Goal: Information Seeking & Learning: Find specific fact

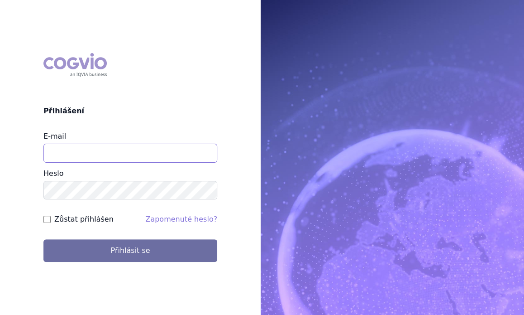
click at [84, 155] on input "E-mail" at bounding box center [130, 152] width 174 height 19
type input "lenka.pribylova@astrazeneca.com"
click at [43, 239] on button "Přihlásit se" at bounding box center [130, 250] width 174 height 23
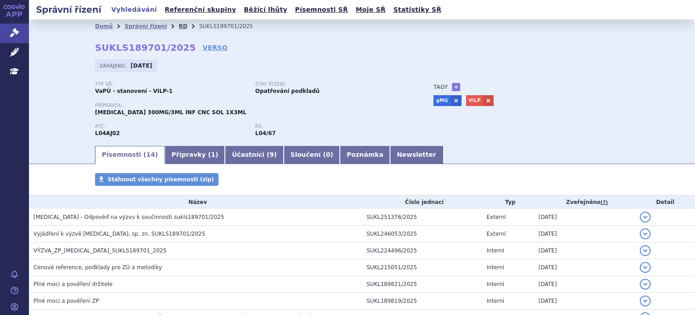
click at [179, 27] on link "RD" at bounding box center [183, 26] width 9 height 6
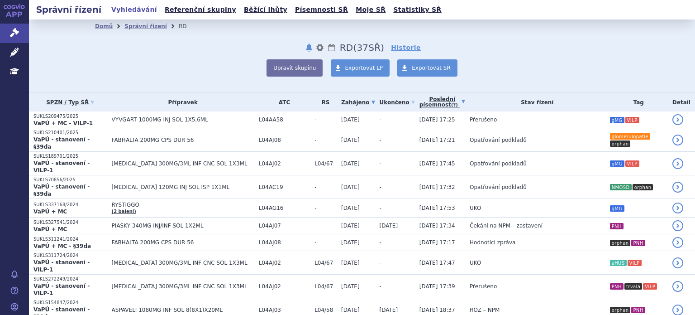
click at [420, 103] on link "Poslední písemnost (?)" at bounding box center [443, 102] width 46 height 19
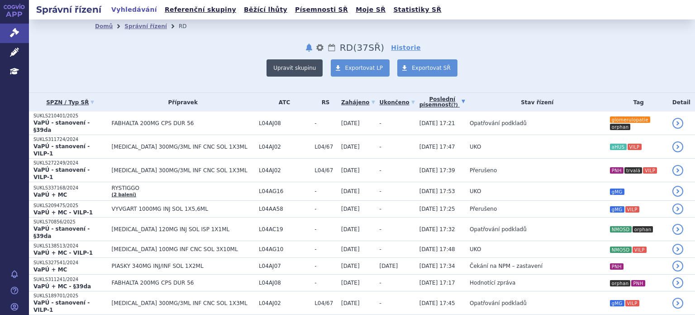
click at [277, 67] on button "Upravit skupinu" at bounding box center [295, 67] width 56 height 17
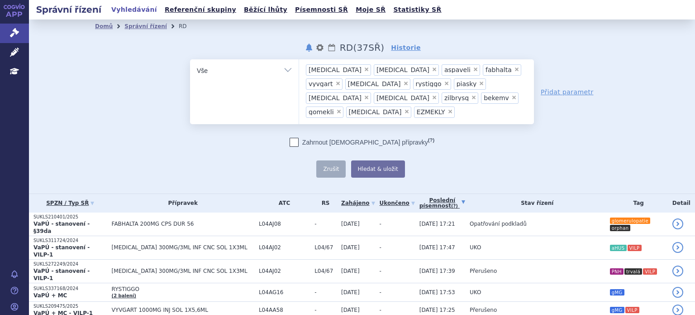
click at [101, 110] on div "odstranit Vše Spisová značka Typ SŘ" at bounding box center [362, 118] width 534 height 118
click at [129, 27] on link "Správní řízení" at bounding box center [145, 26] width 43 height 6
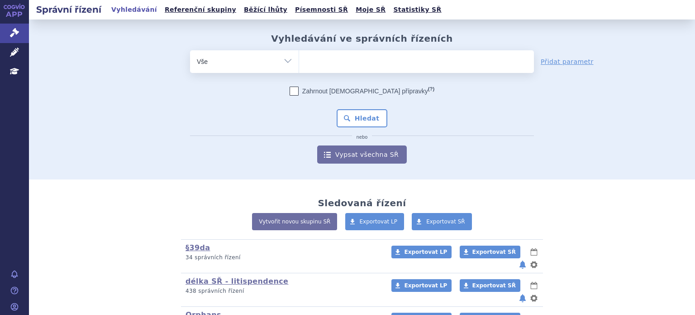
click at [306, 61] on input "search" at bounding box center [308, 60] width 5 height 11
click at [320, 60] on ul at bounding box center [416, 59] width 235 height 19
click at [299, 60] on select at bounding box center [299, 61] width 0 height 23
click at [320, 60] on ul at bounding box center [416, 59] width 235 height 19
click at [299, 60] on select at bounding box center [299, 61] width 0 height 23
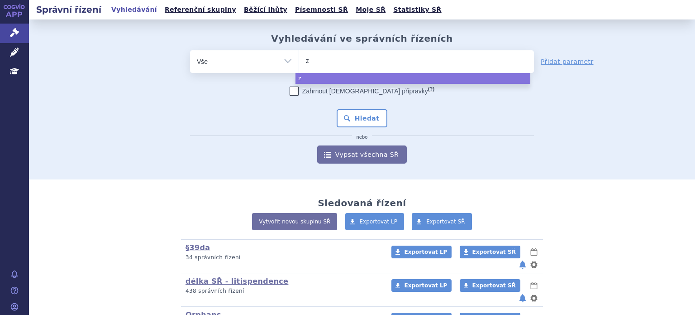
type input "zi"
type input "zil"
type input "zilb"
type input "zilbry"
type input "zilbrys"
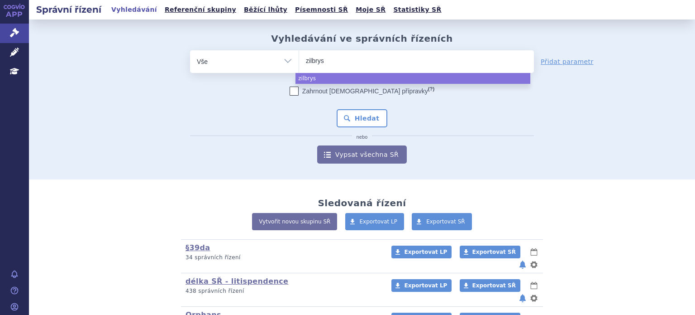
type input "zilbrysq"
select select "zilbrysq"
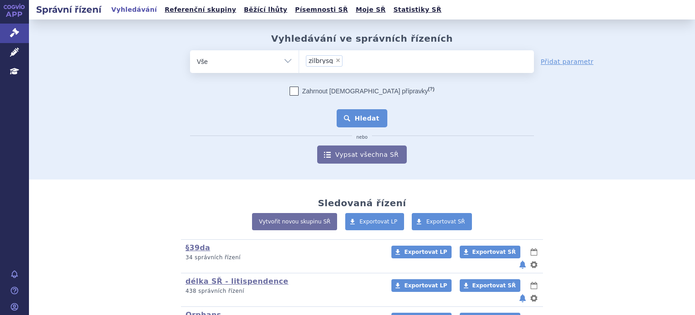
click at [360, 122] on button "Hledat" at bounding box center [362, 118] width 51 height 18
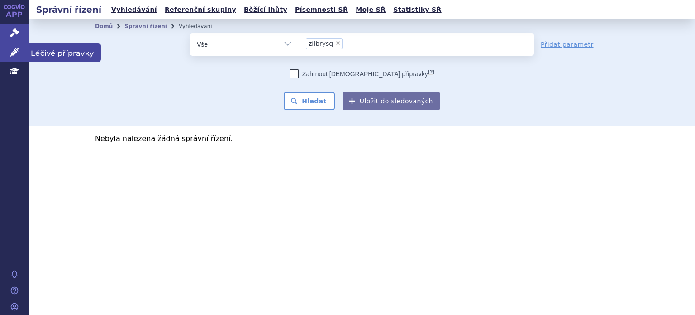
click at [7, 54] on link "Léčivé přípravky" at bounding box center [14, 52] width 29 height 19
click at [14, 53] on icon at bounding box center [14, 52] width 9 height 9
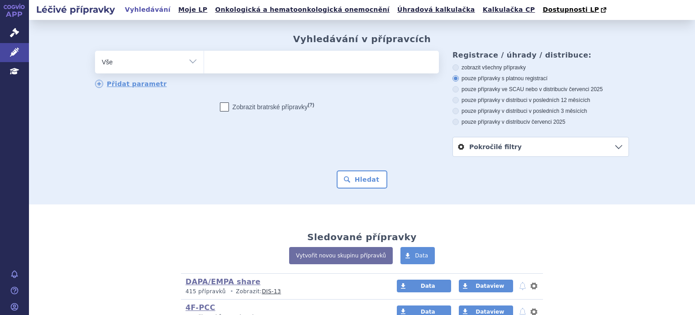
click at [308, 61] on ul at bounding box center [321, 60] width 235 height 19
click at [204, 61] on select at bounding box center [204, 61] width 0 height 23
type input "zi"
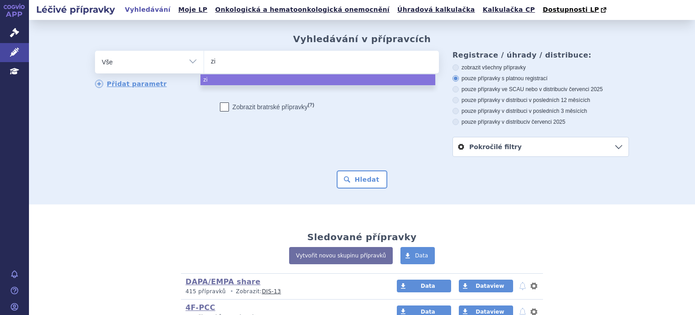
type input "zil"
type input "zilb"
type input "zilbr"
type input "zilbry"
type input "zilbrys"
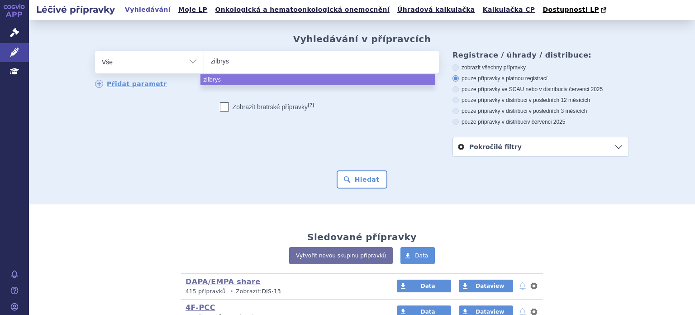
type input "zilbrysq"
select select "zilbrysq"
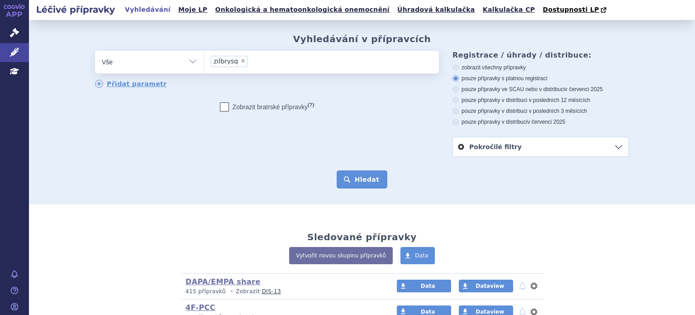
click at [348, 178] on button "Hledat" at bounding box center [362, 179] width 51 height 18
